Goal: Check status

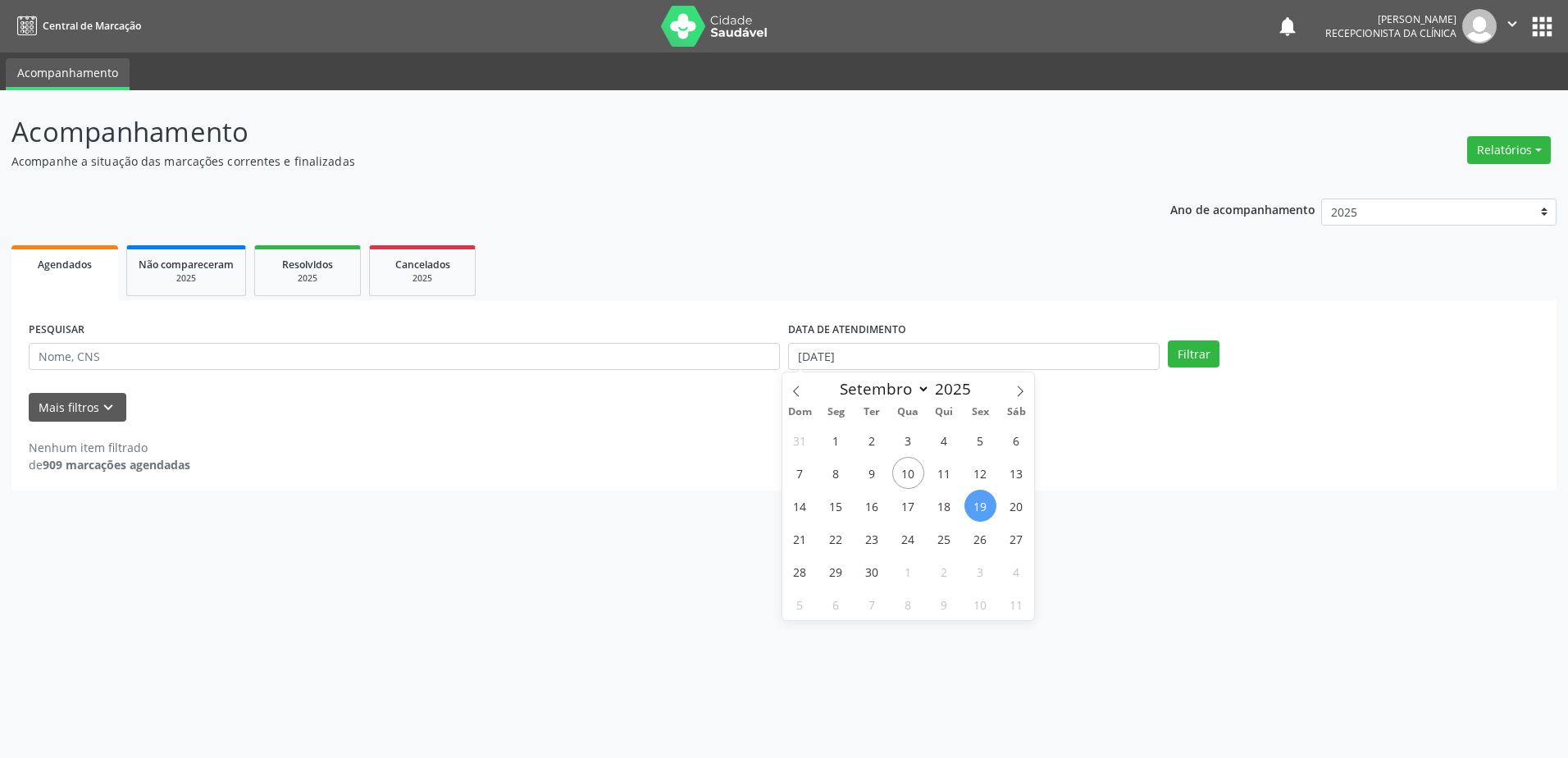
select select "8"
click at [976, 352] on input "[DATE]" at bounding box center [974, 356] width 372 height 28
click at [988, 505] on span "19" at bounding box center [981, 506] width 32 height 32
type input "[DATE]"
click at [988, 505] on span "19" at bounding box center [981, 506] width 32 height 32
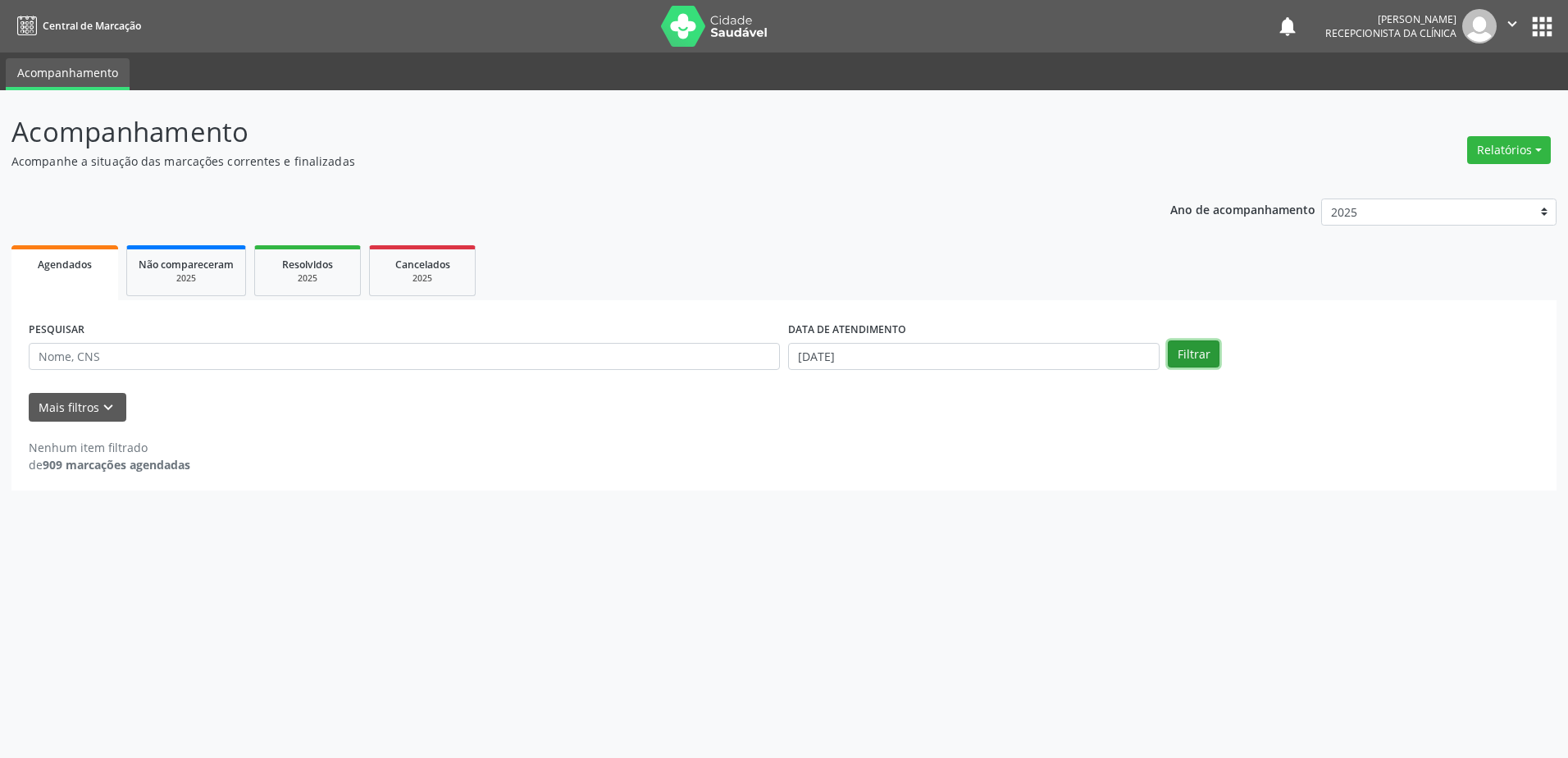
click at [1199, 354] on button "Filtrar" at bounding box center [1193, 354] width 51 height 28
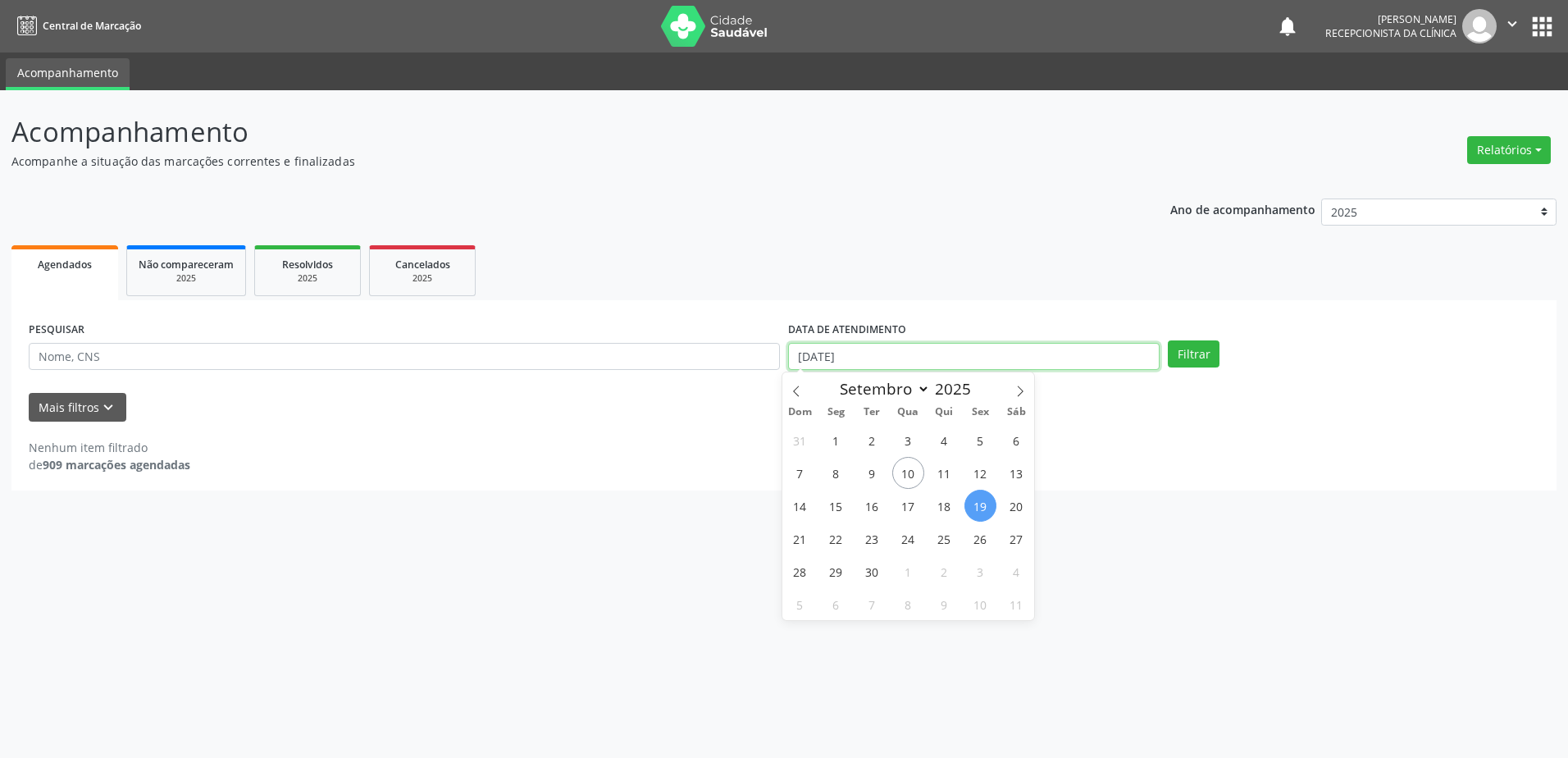
click at [846, 360] on body "Central de Marcação notifications [PERSON_NAME] Recepcionista da clínica  Conf…" at bounding box center [784, 379] width 1568 height 758
click at [841, 548] on span "22" at bounding box center [837, 539] width 32 height 32
type input "22/09/2025"
click at [841, 548] on span "22" at bounding box center [837, 539] width 32 height 32
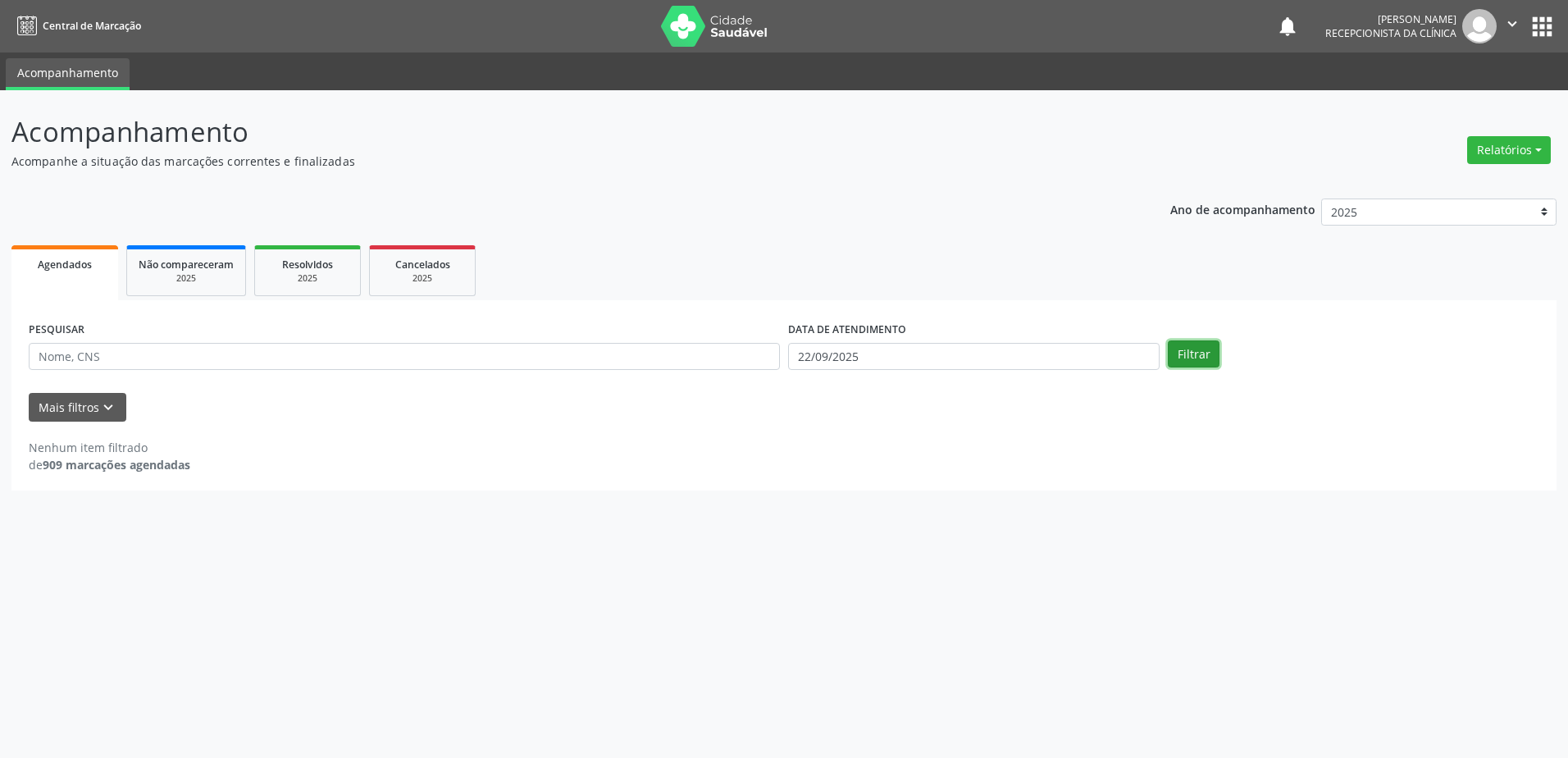
click at [1194, 344] on button "Filtrar" at bounding box center [1193, 354] width 51 height 28
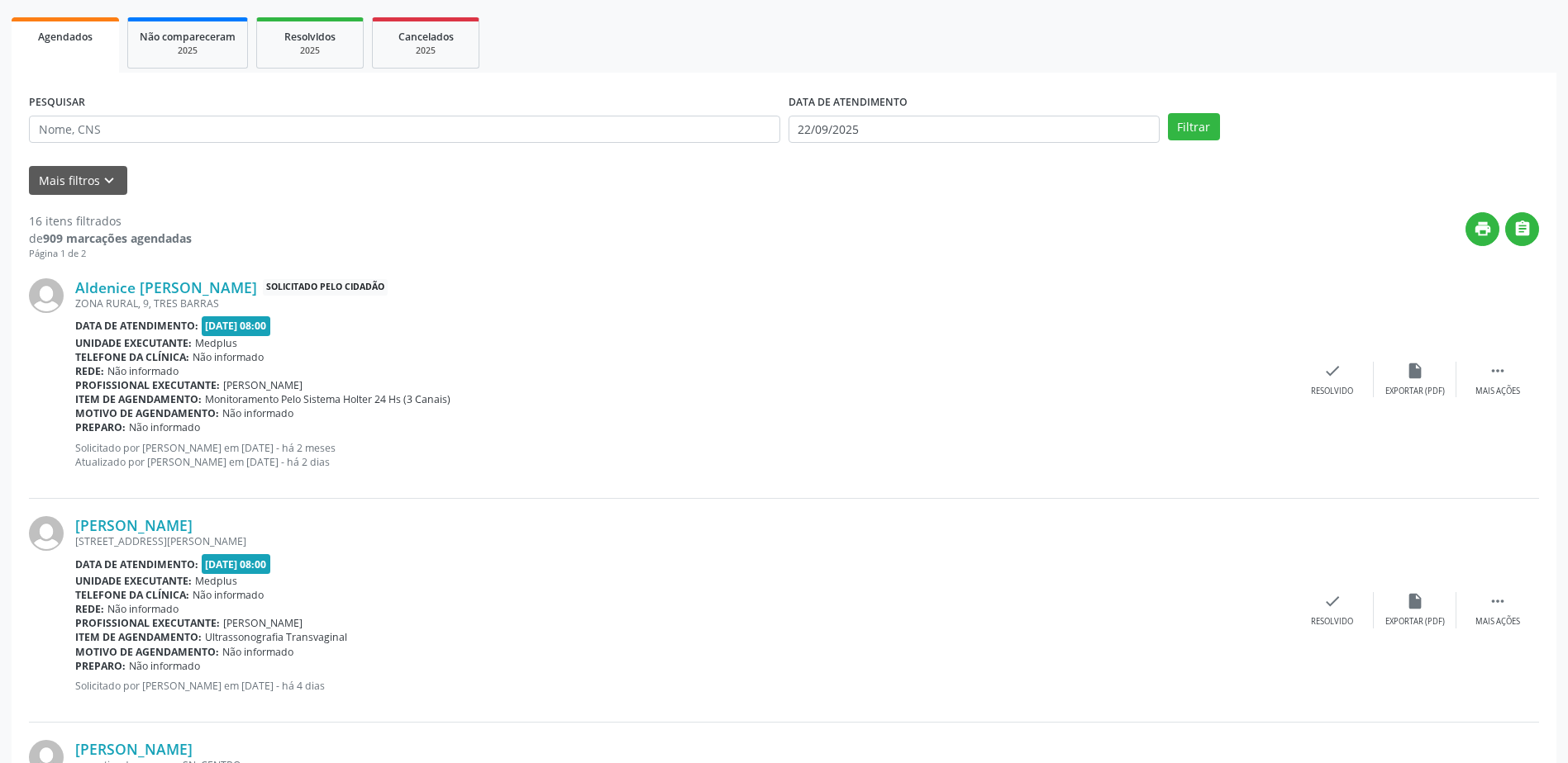
scroll to position [330, 0]
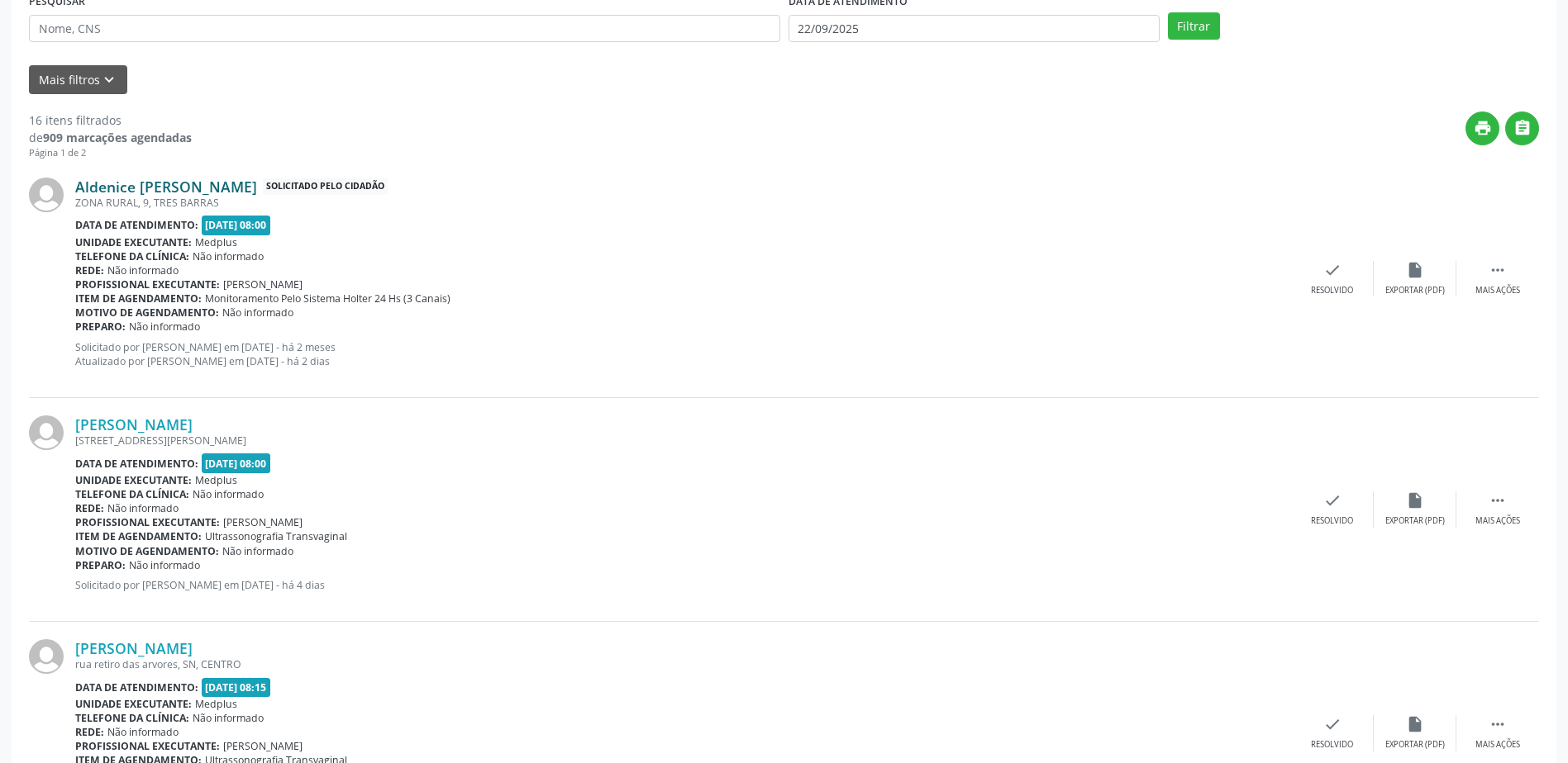
click at [114, 180] on link "Aldenice [PERSON_NAME]" at bounding box center [166, 186] width 182 height 18
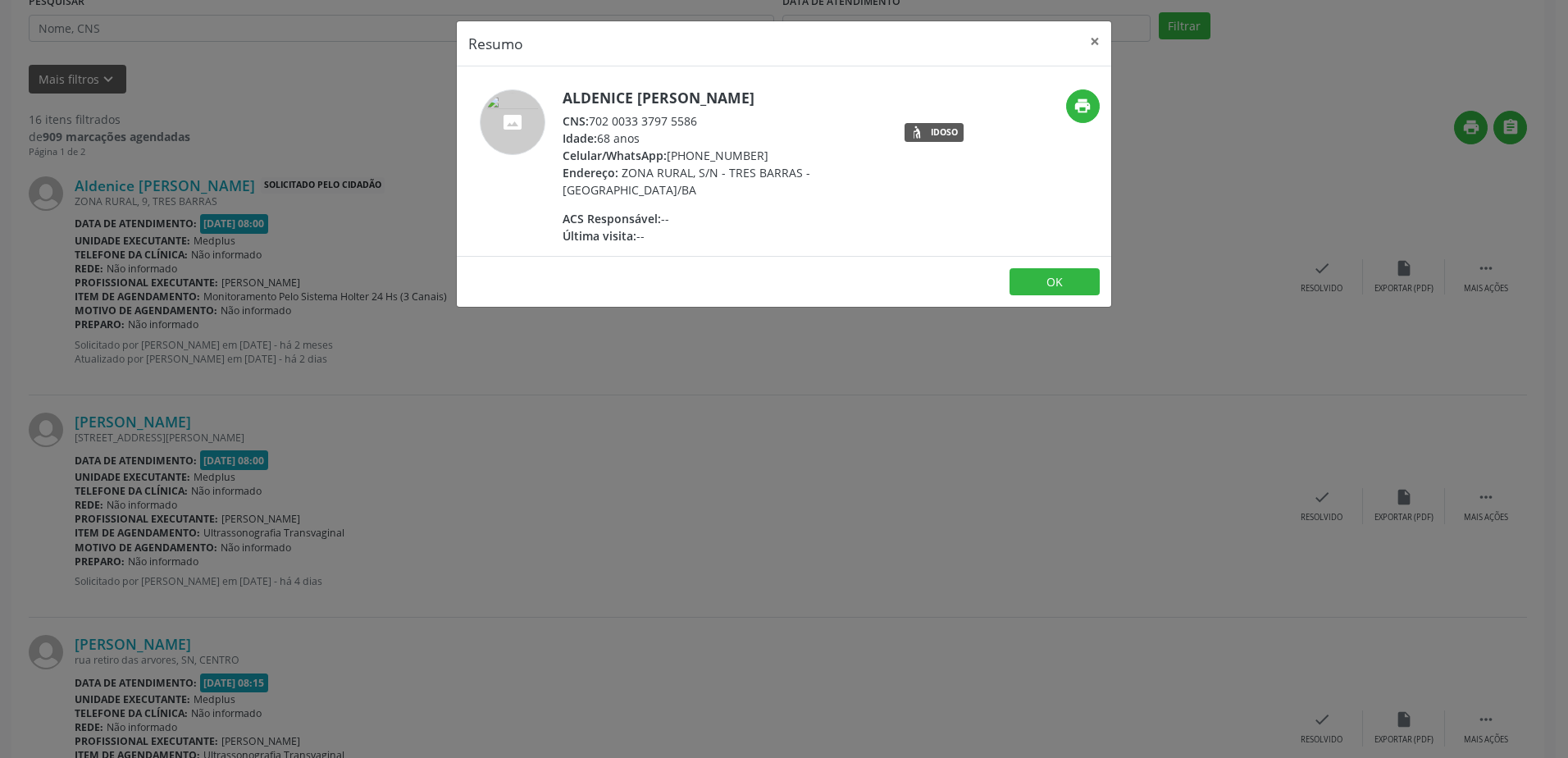
click at [693, 384] on div "Resumo × Aldenice [PERSON_NAME] CNS: 702 0033 3797 5586 Idade: 68 anos Celular/…" at bounding box center [784, 379] width 1568 height 758
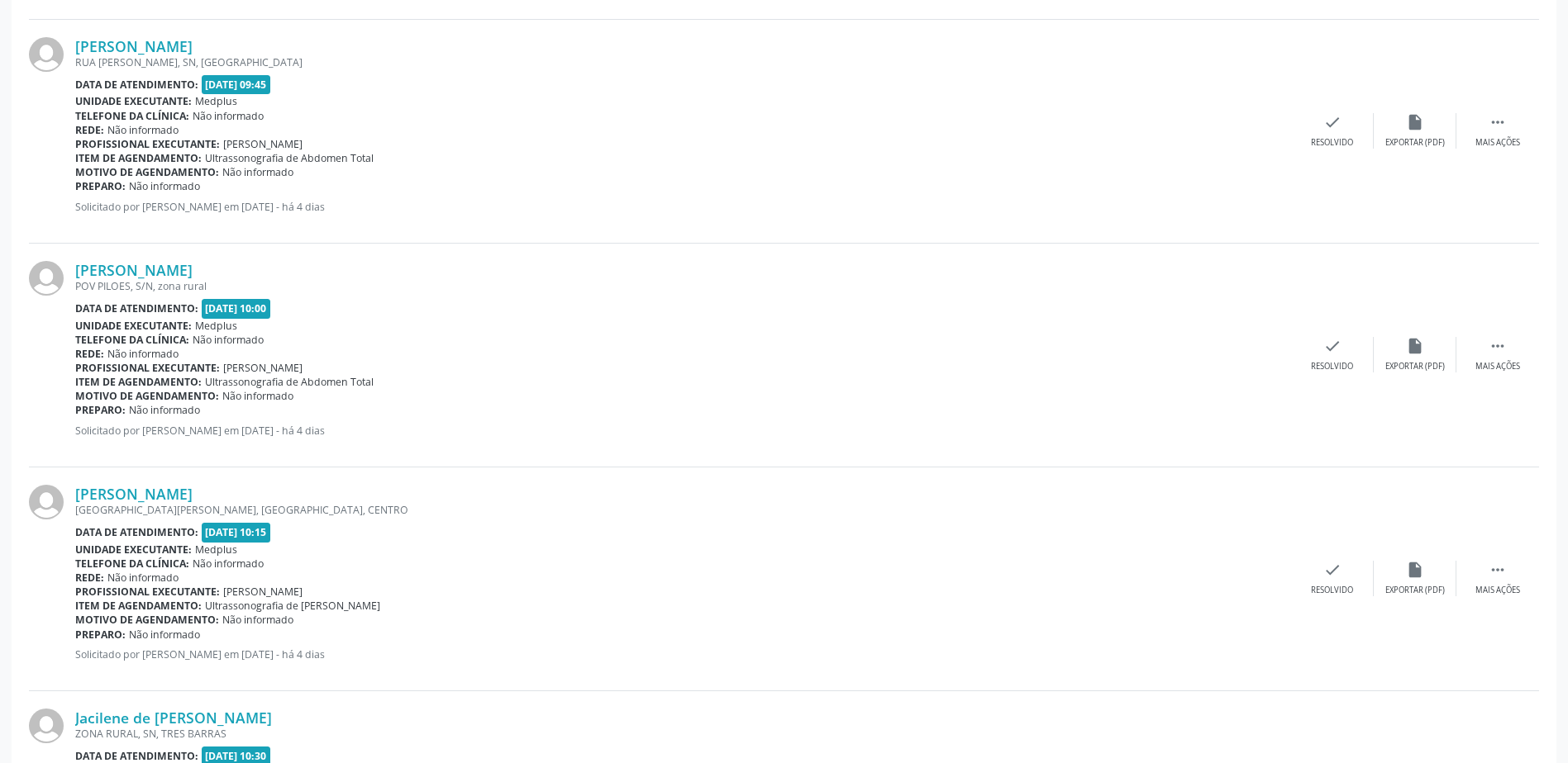
scroll to position [1982, 0]
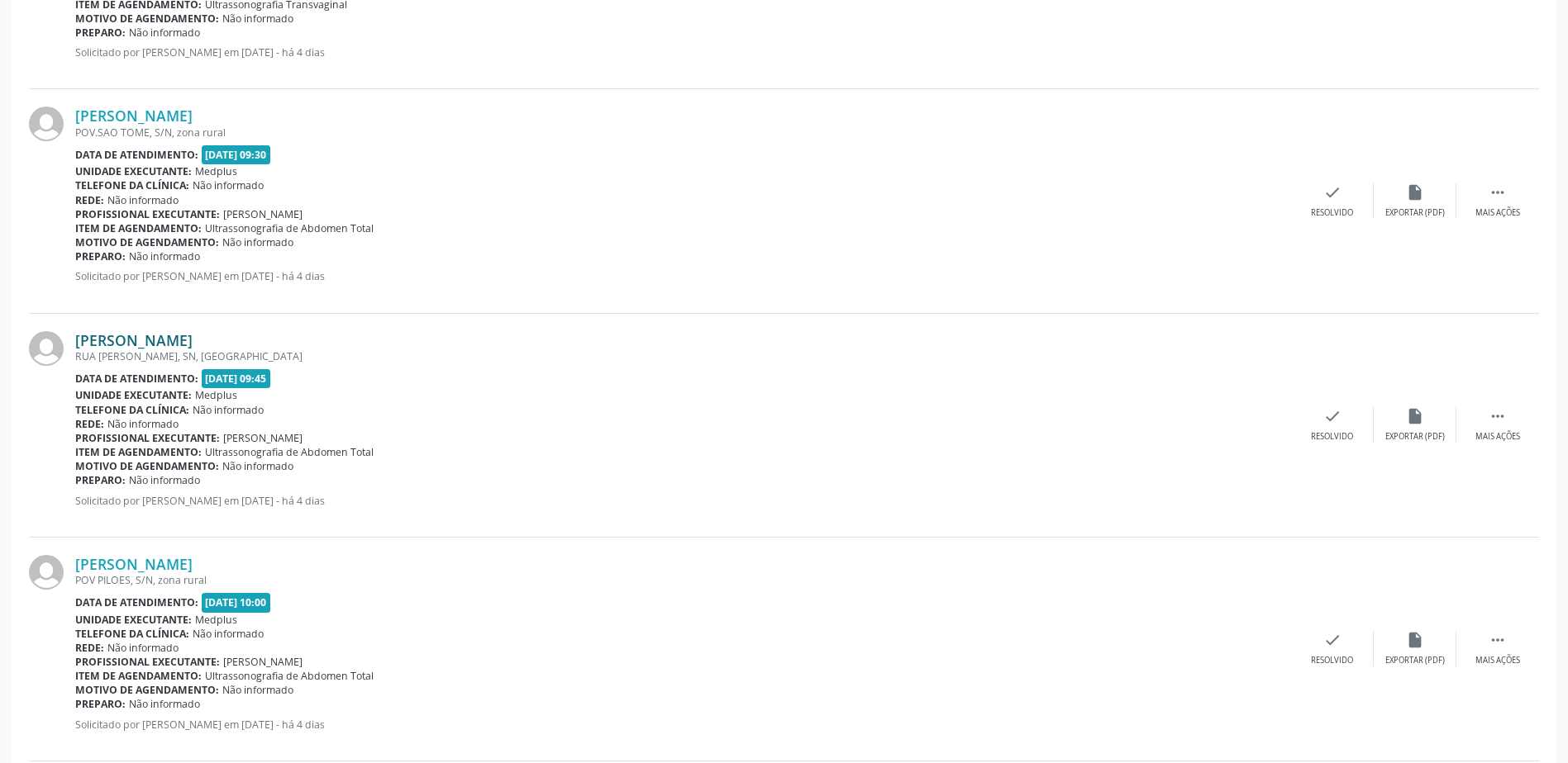
click at [176, 340] on link "[PERSON_NAME]" at bounding box center [134, 340] width 118 height 18
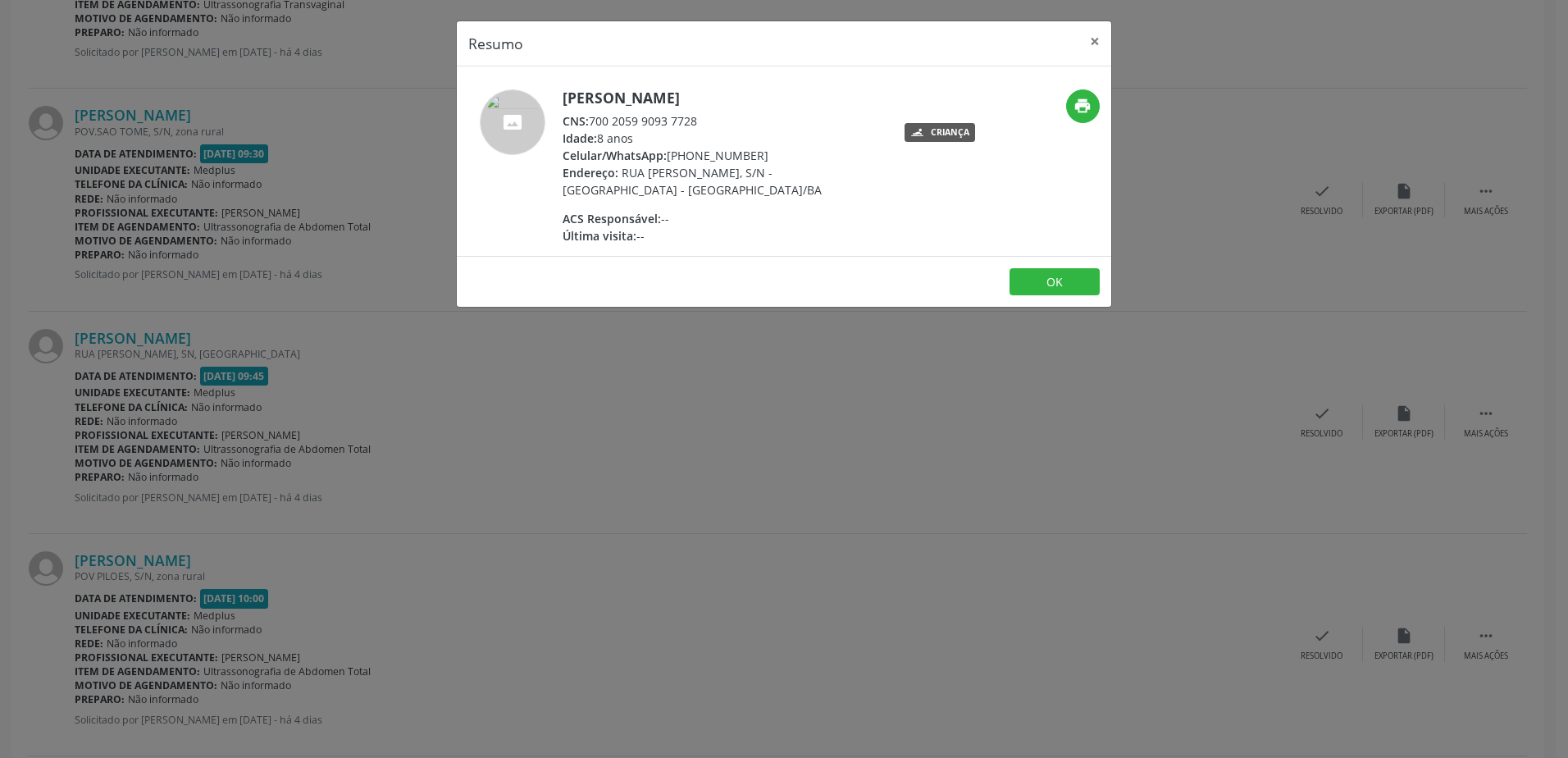
click at [774, 383] on div "Resumo × [PERSON_NAME] CNS: 700 2059 9093 7728 Idade: 8 anos Celular/WhatsApp: …" at bounding box center [784, 379] width 1568 height 758
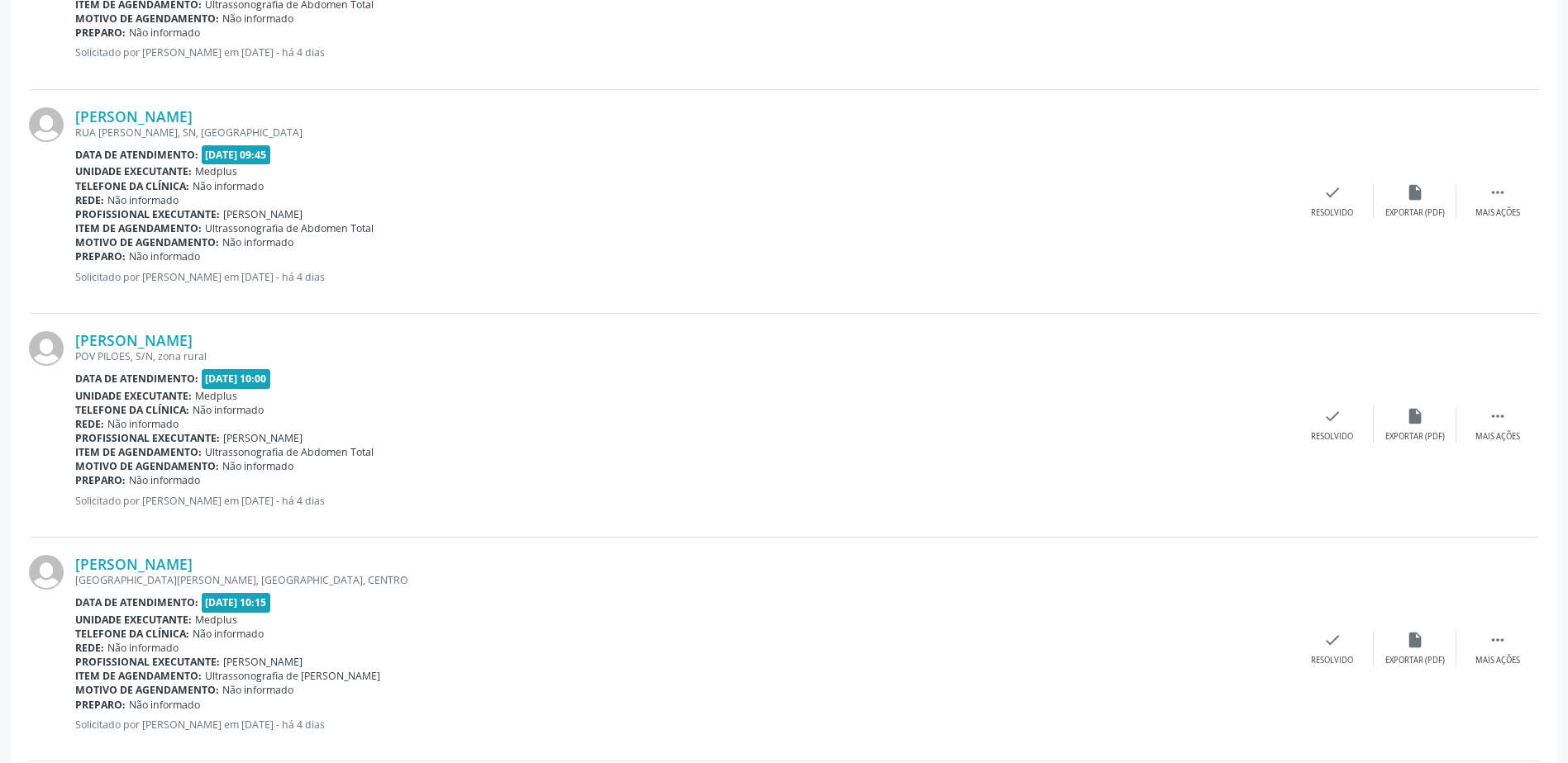
scroll to position [2230, 0]
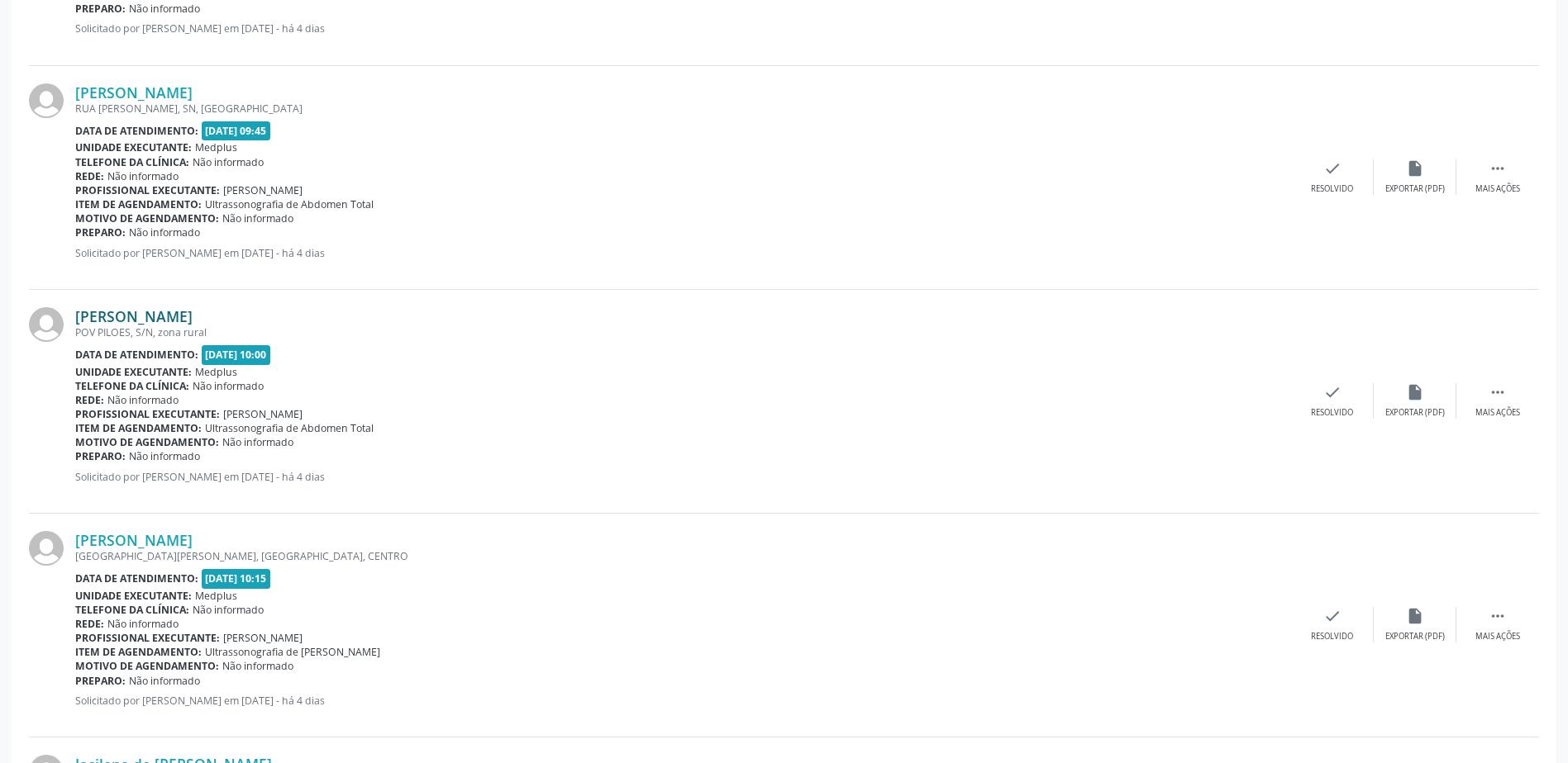
click at [192, 315] on link "[PERSON_NAME]" at bounding box center [134, 316] width 118 height 18
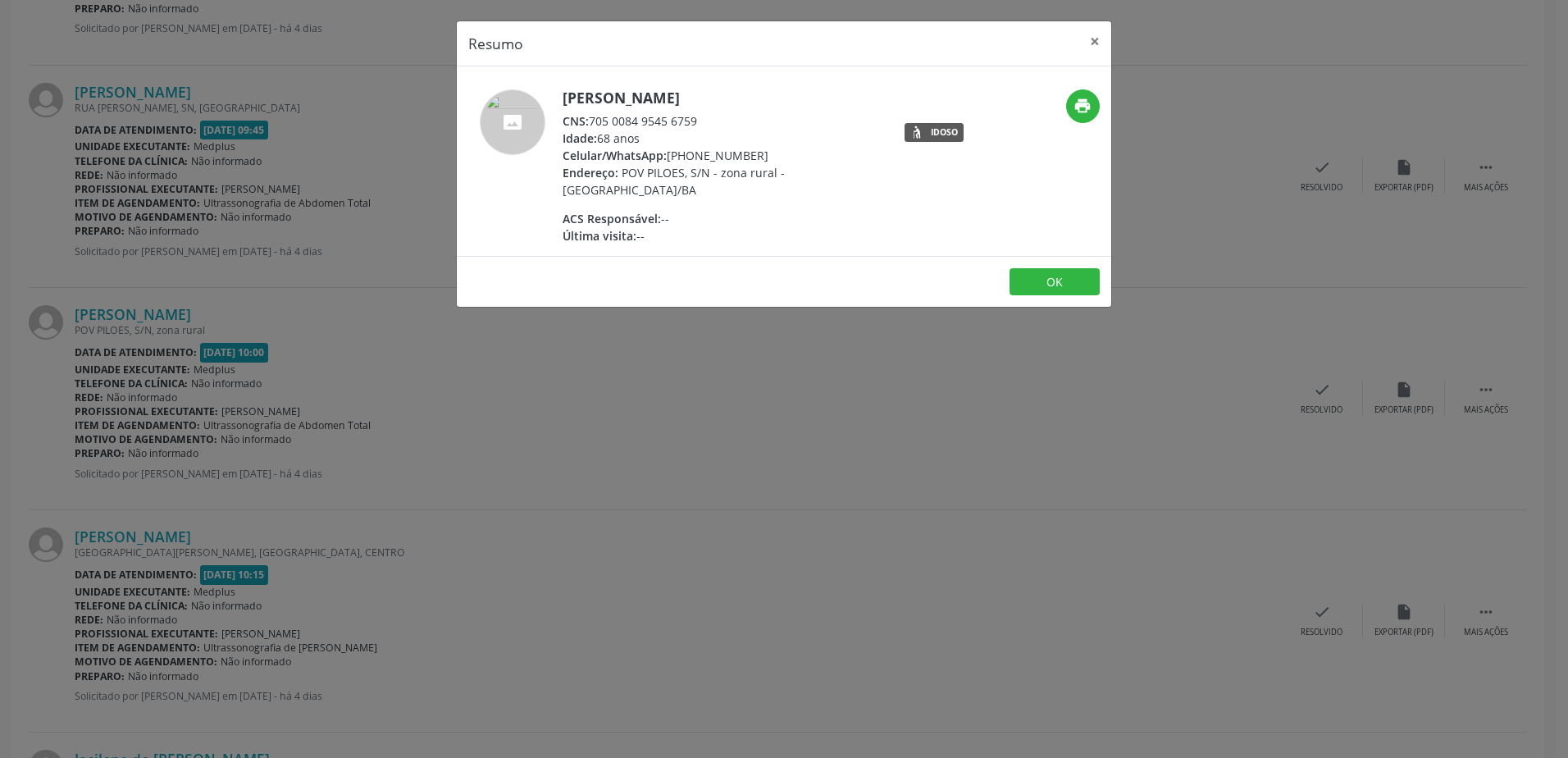
click at [725, 419] on div "Resumo × [PERSON_NAME] CNS: 705 0084 9545 6759 Idade: 68 anos Celular/WhatsApp:…" at bounding box center [784, 379] width 1568 height 758
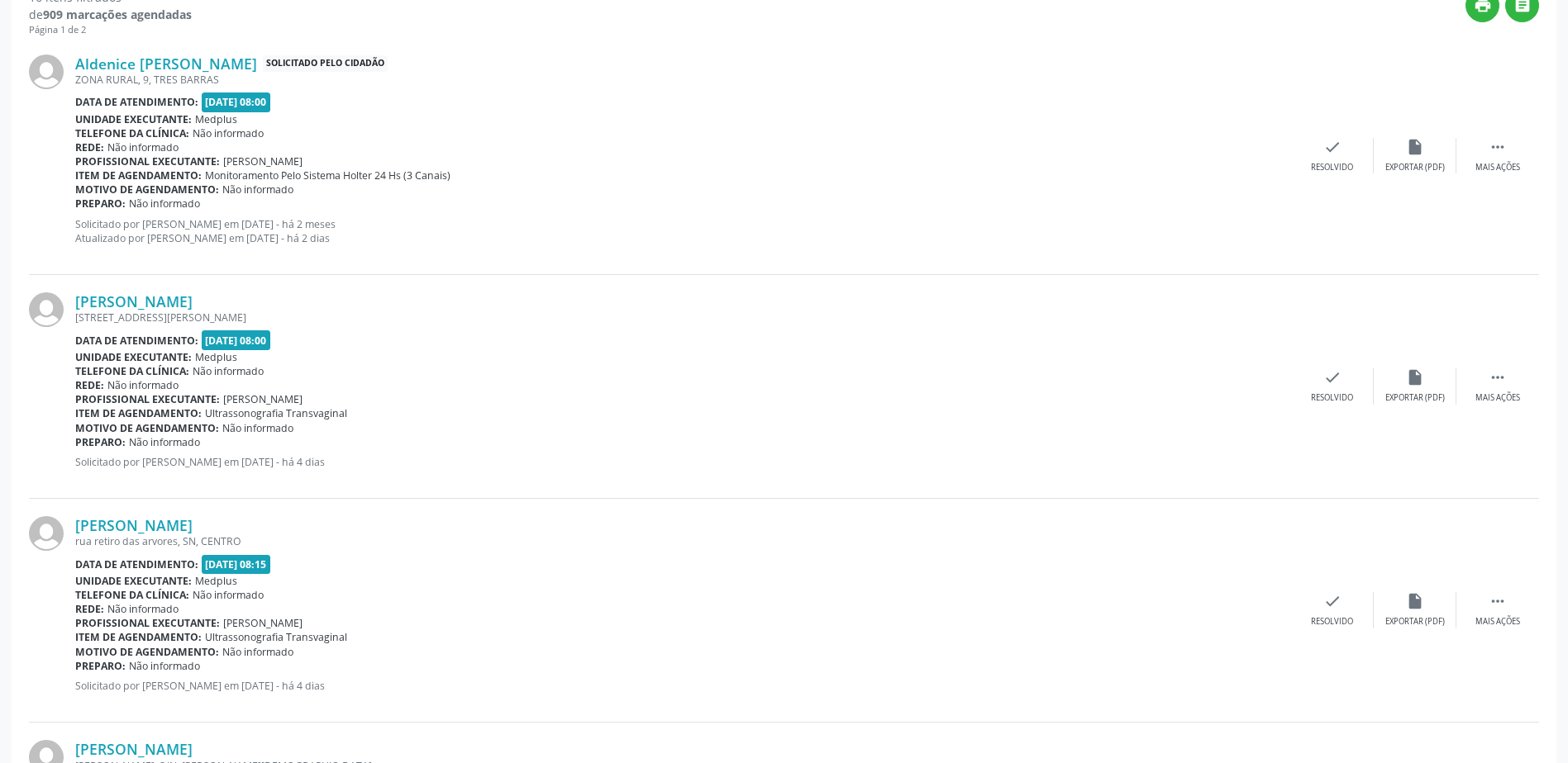
scroll to position [0, 0]
